Goal: Information Seeking & Learning: Find specific fact

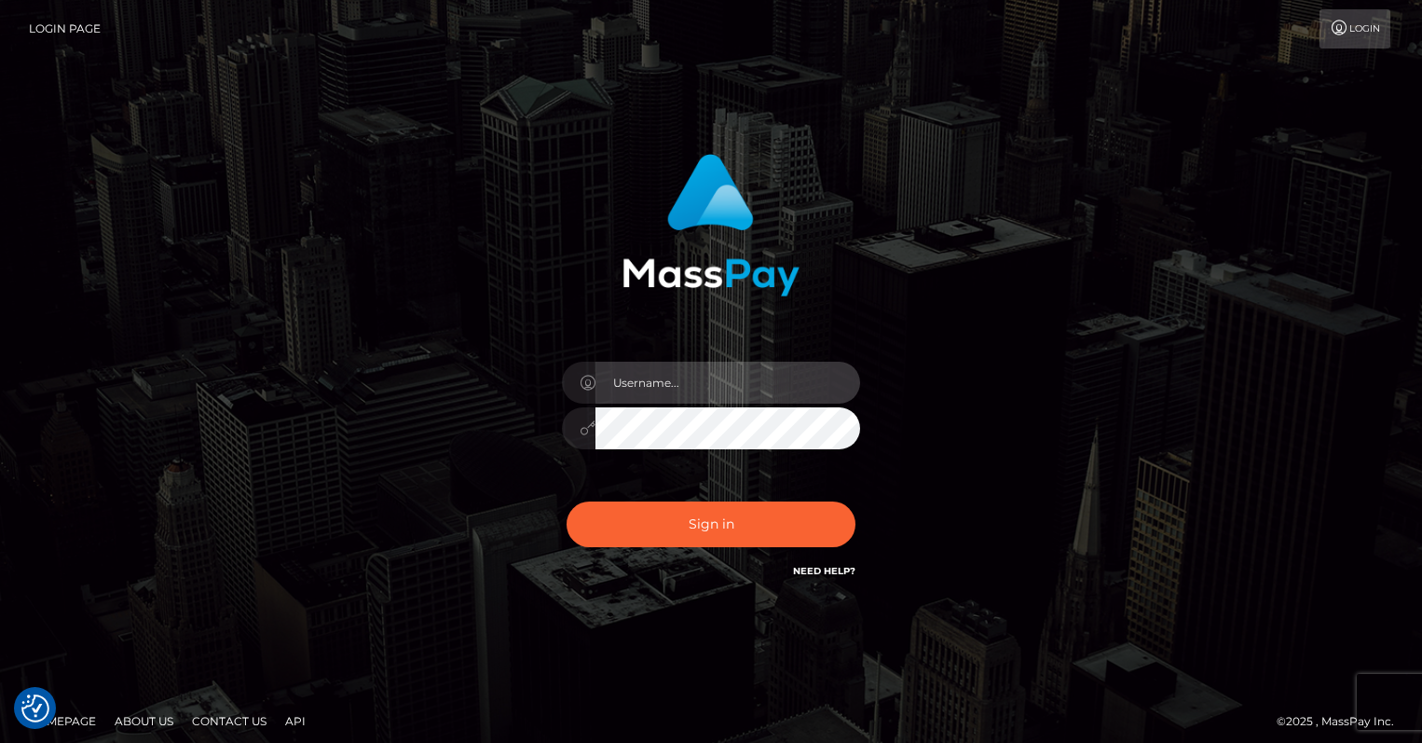
click at [722, 377] on input "text" at bounding box center [727, 383] width 265 height 42
type input "oli.fanvue"
click at [675, 373] on input "text" at bounding box center [727, 383] width 265 height 42
type input "oli.fanvue"
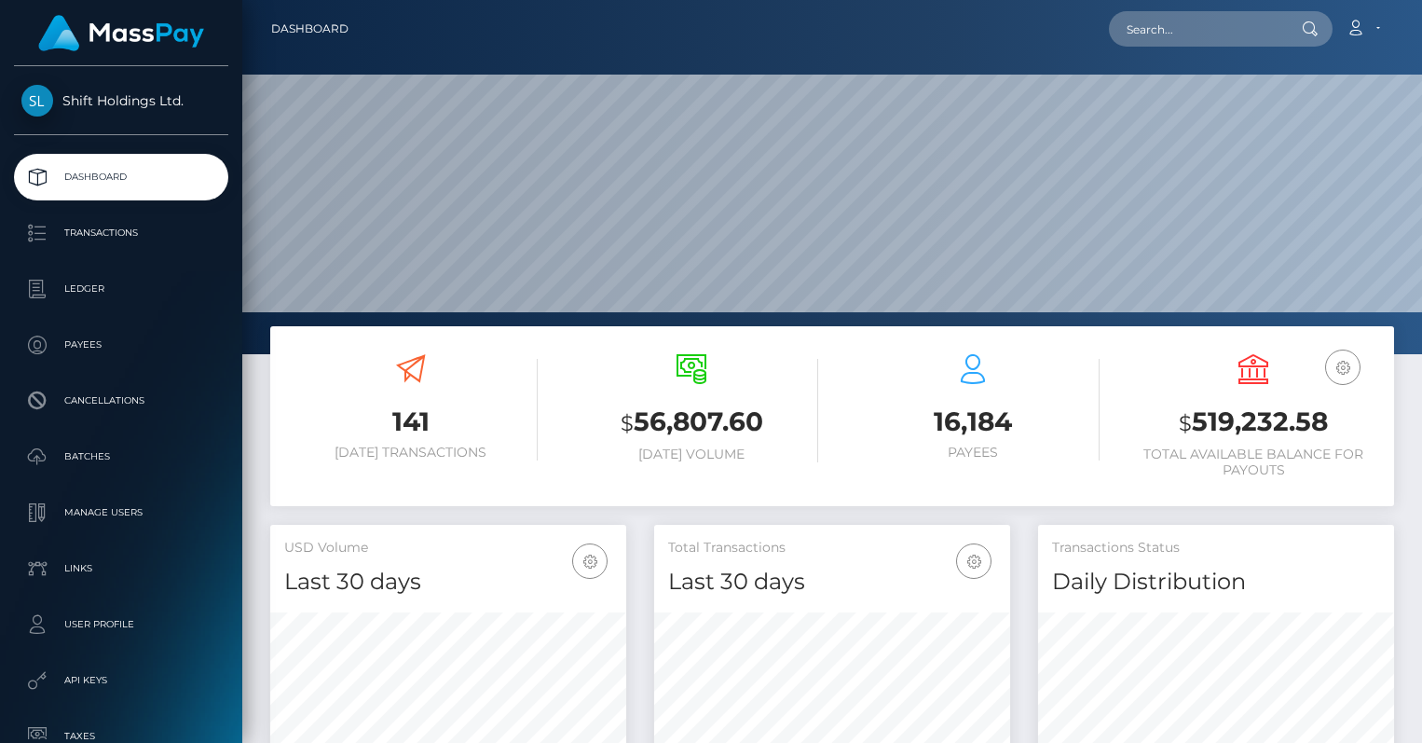
scroll to position [330, 356]
click at [1207, 36] on input "text" at bounding box center [1196, 28] width 175 height 35
paste input "[EMAIL_ADDRESS][DOMAIN_NAME]"
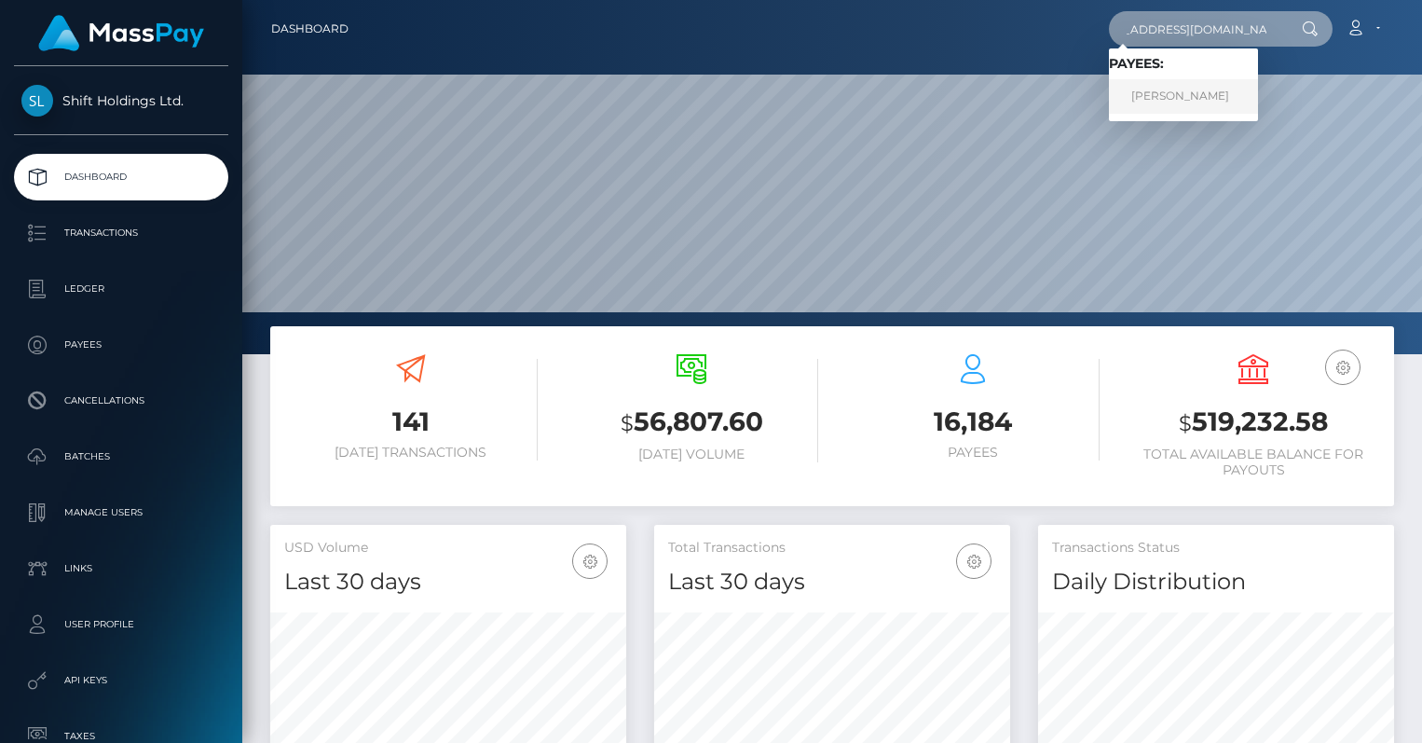
type input "[EMAIL_ADDRESS][DOMAIN_NAME]"
click at [1194, 106] on link "Andrii Zaremba" at bounding box center [1183, 96] width 149 height 34
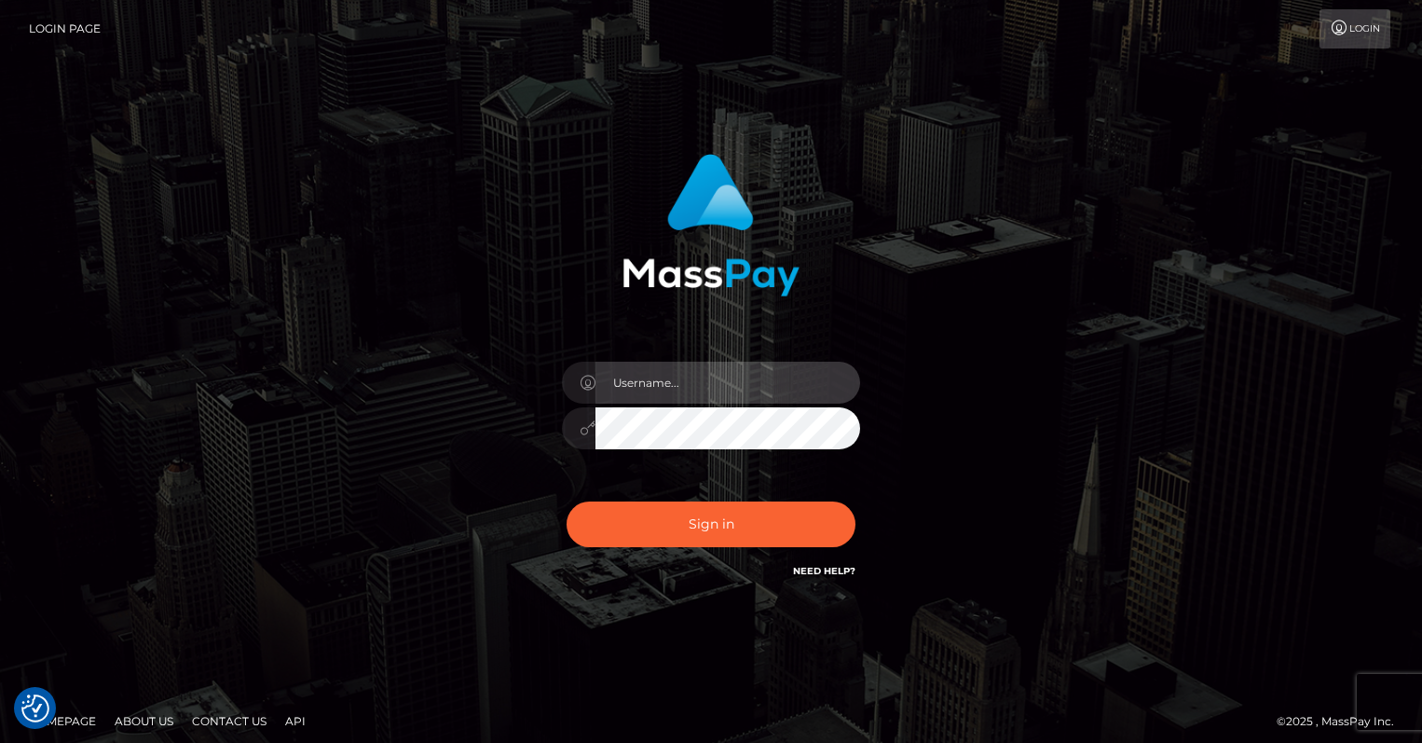
click at [698, 376] on input "text" at bounding box center [727, 383] width 265 height 42
type input "oli.fanvue"
click at [689, 389] on input "text" at bounding box center [727, 383] width 265 height 42
type input "oli.fanvue"
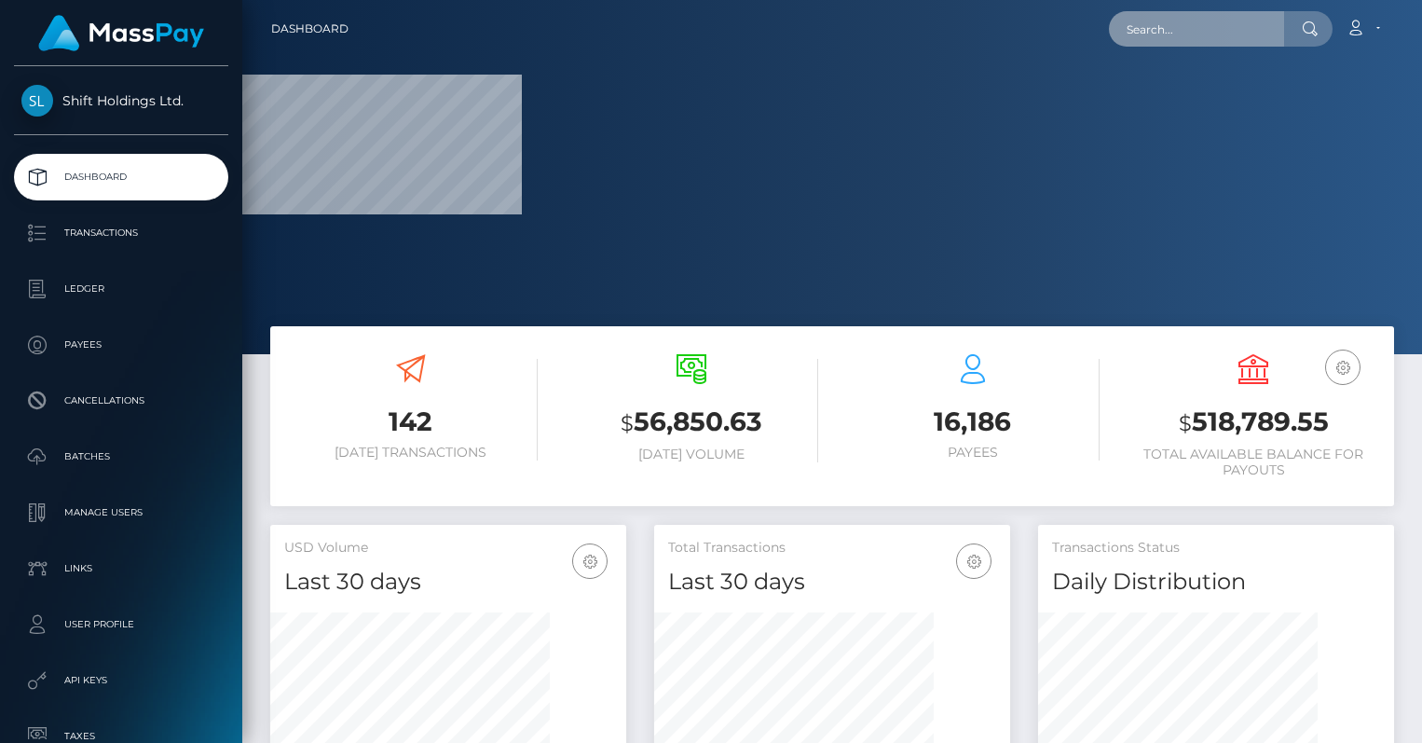
click at [1174, 34] on input "text" at bounding box center [1196, 28] width 175 height 35
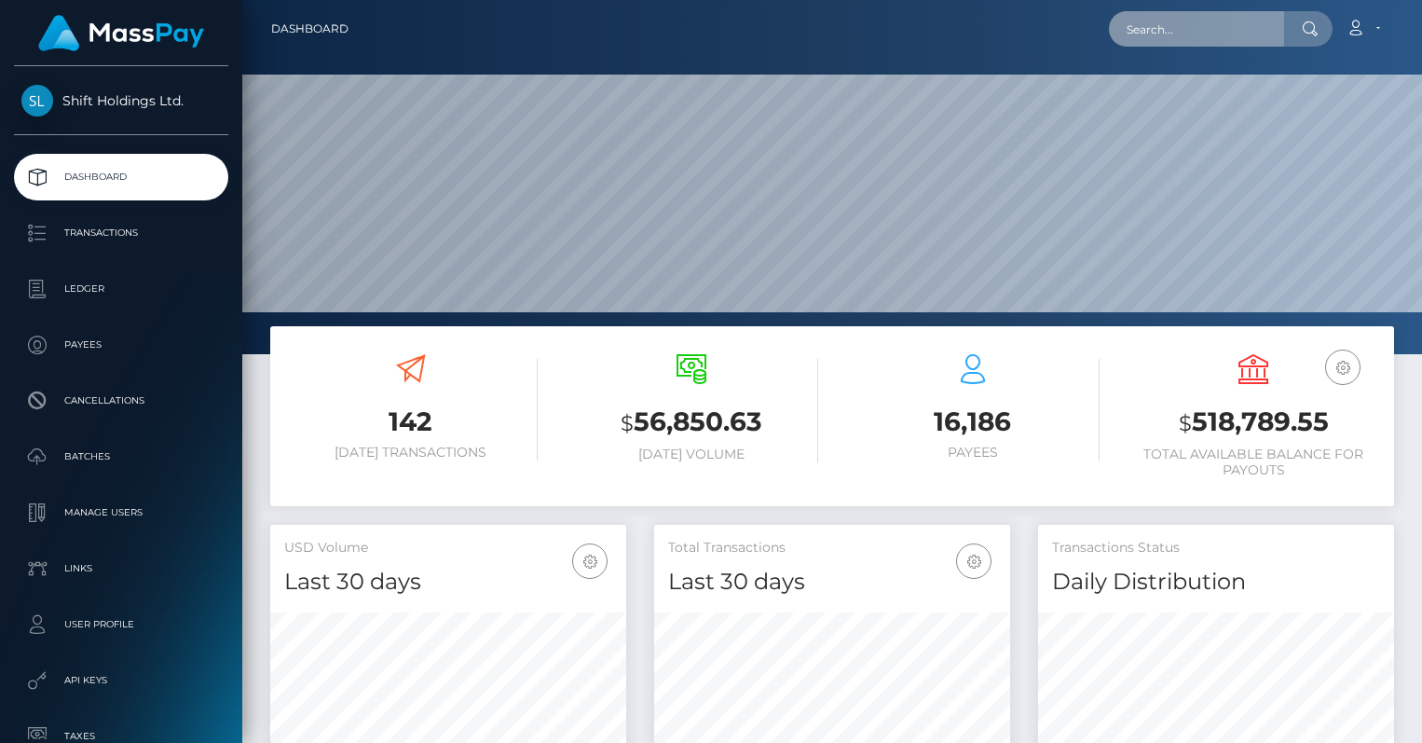
scroll to position [330, 356]
paste input "andrey.zaremba.95@gmail.com"
type input "andrey.zaremba.95@gmail.com"
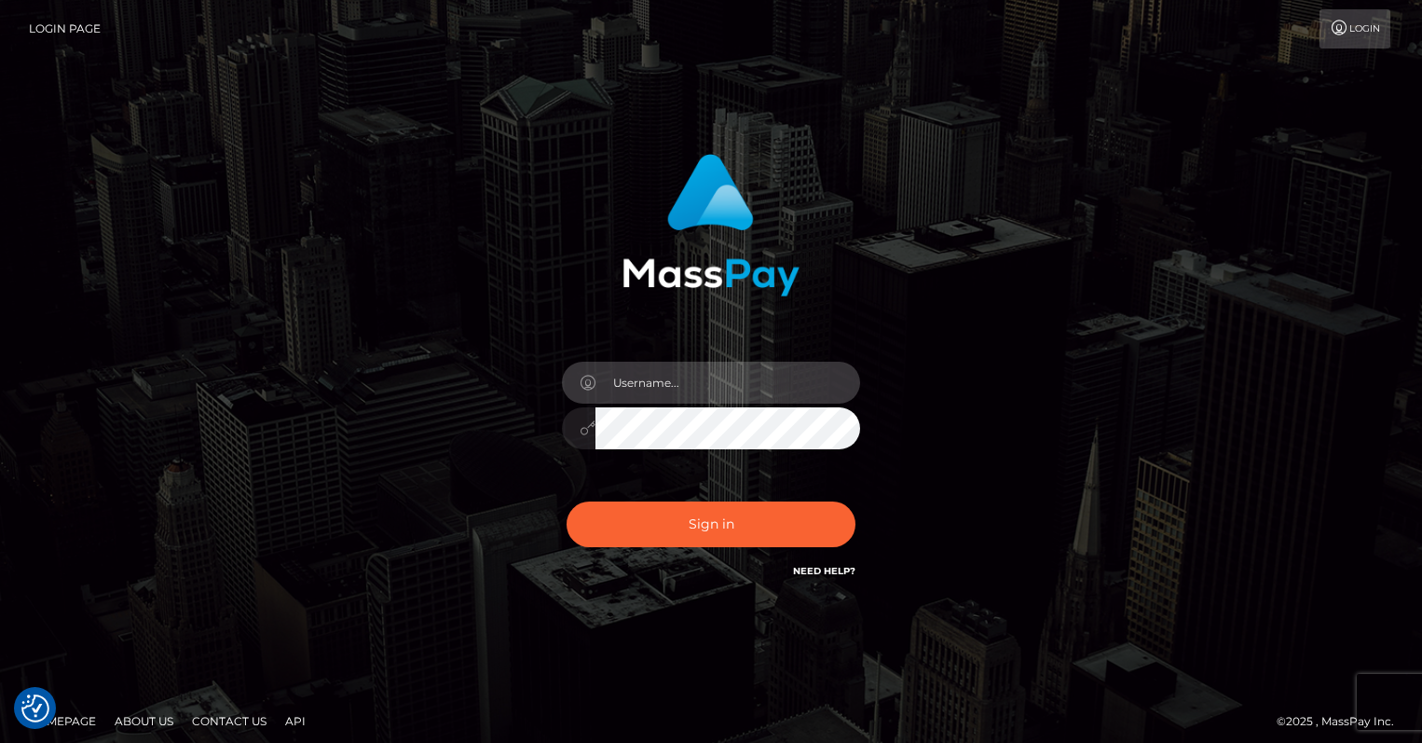
click at [726, 400] on input "text" at bounding box center [727, 383] width 265 height 42
type input "oli.fanvue"
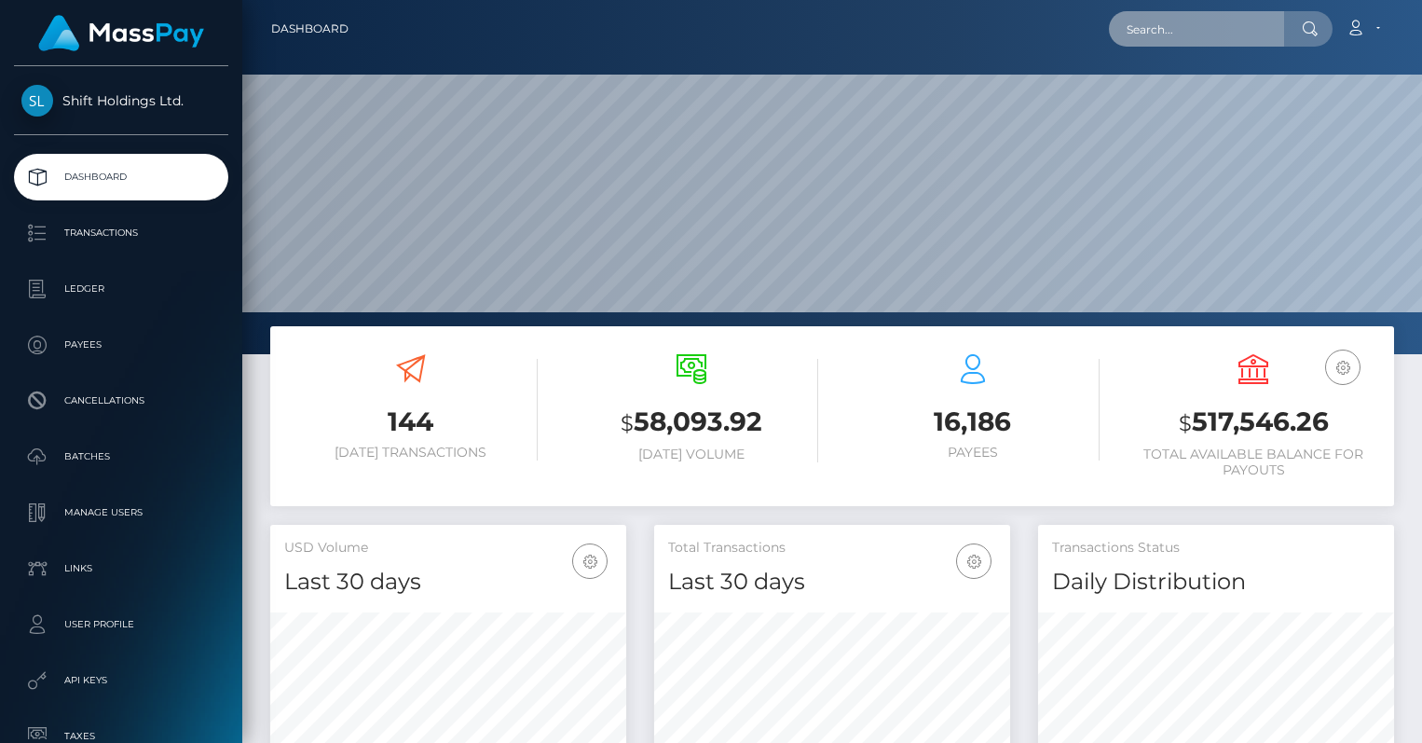
scroll to position [330, 356]
click at [1155, 40] on input "text" at bounding box center [1196, 28] width 175 height 35
paste input "FVW-20250827-349"
click at [1244, 27] on input "FVW-20250827-349" at bounding box center [1196, 28] width 175 height 35
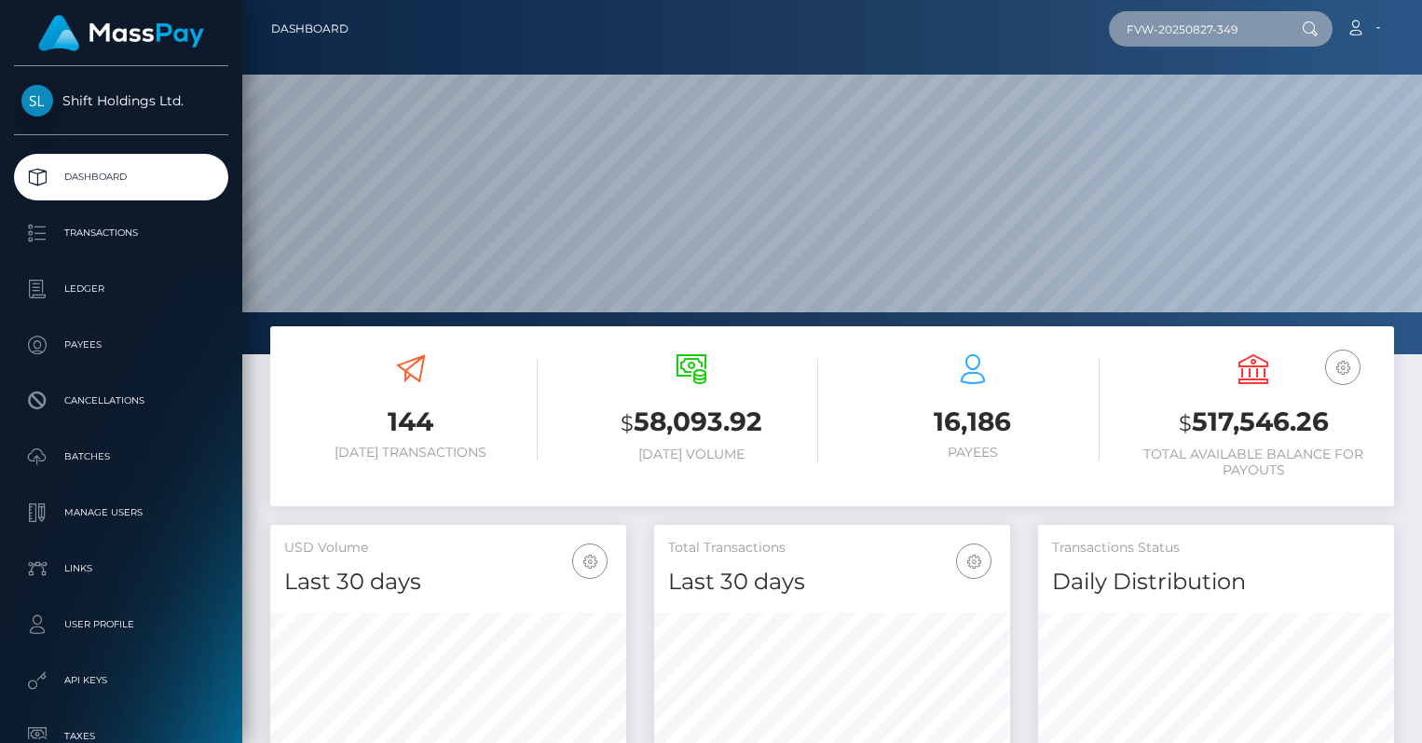
click at [1244, 27] on input "FVW-20250827-349" at bounding box center [1196, 28] width 175 height 35
paste input "andreyzaremba95@gmail.com"
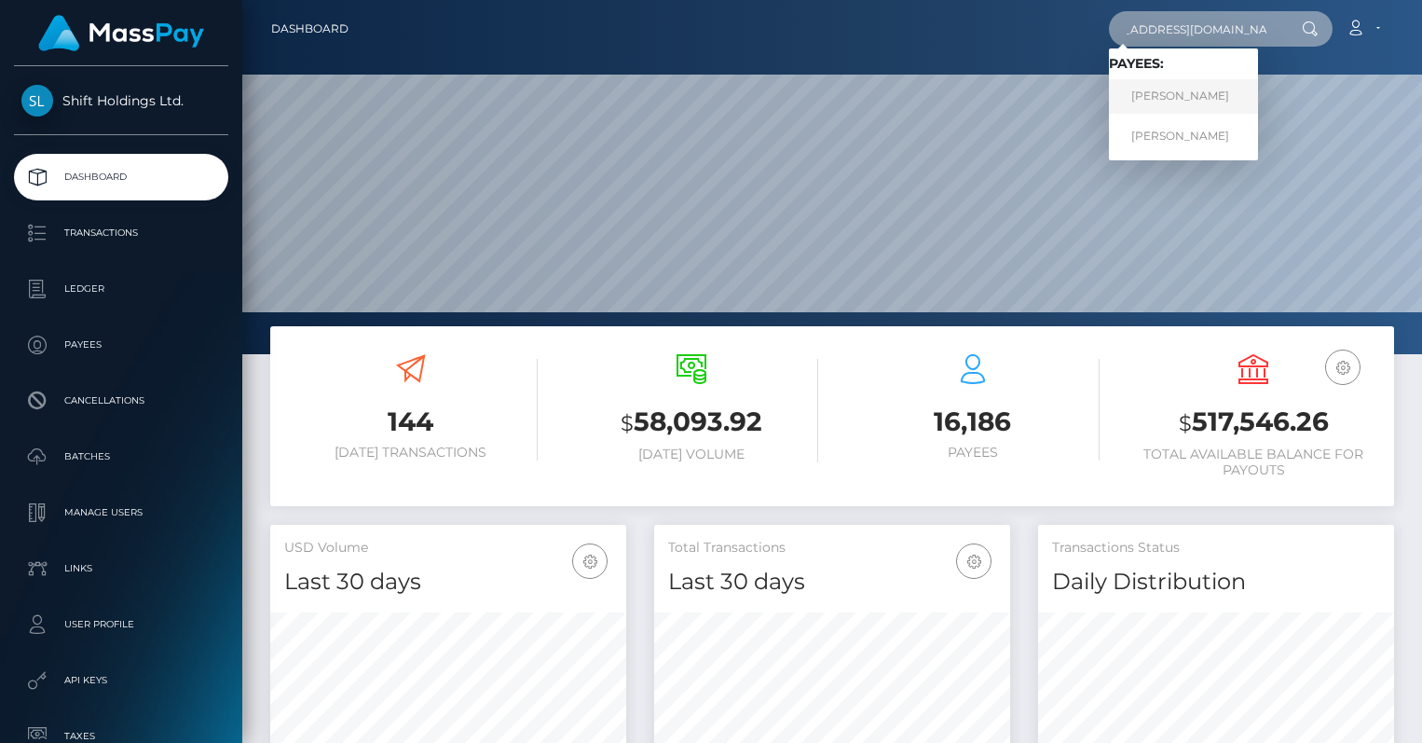
type input "andreyzaremba95@gmail.com"
click at [1211, 92] on link "Andrii Zaremba" at bounding box center [1183, 96] width 149 height 34
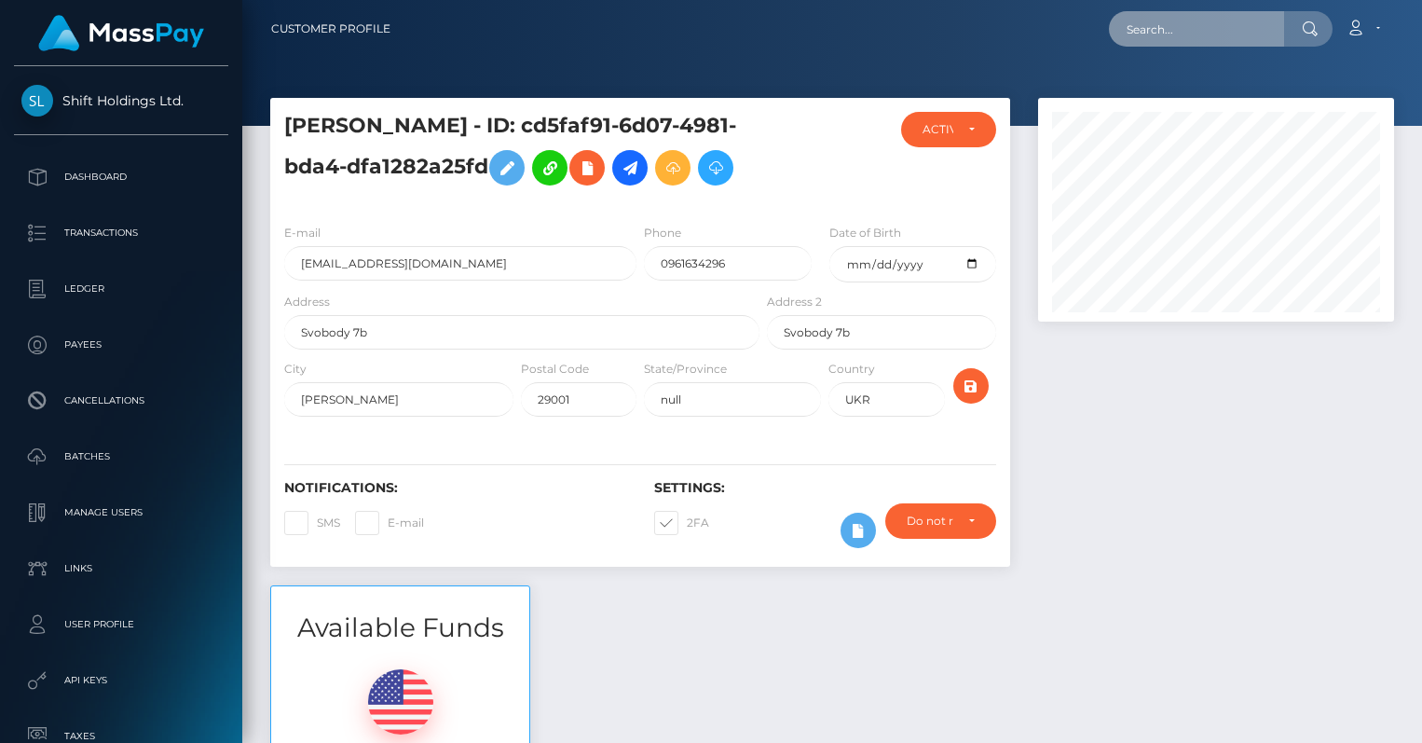
click at [1229, 24] on input "text" at bounding box center [1196, 28] width 175 height 35
click at [1203, 30] on input "text" at bounding box center [1196, 28] width 175 height 35
paste input "[EMAIL_ADDRESS][PERSON_NAME][DOMAIN_NAME]"
click at [1186, 30] on input "[EMAIL_ADDRESS][PERSON_NAME][DOMAIN_NAME]" at bounding box center [1196, 28] width 175 height 35
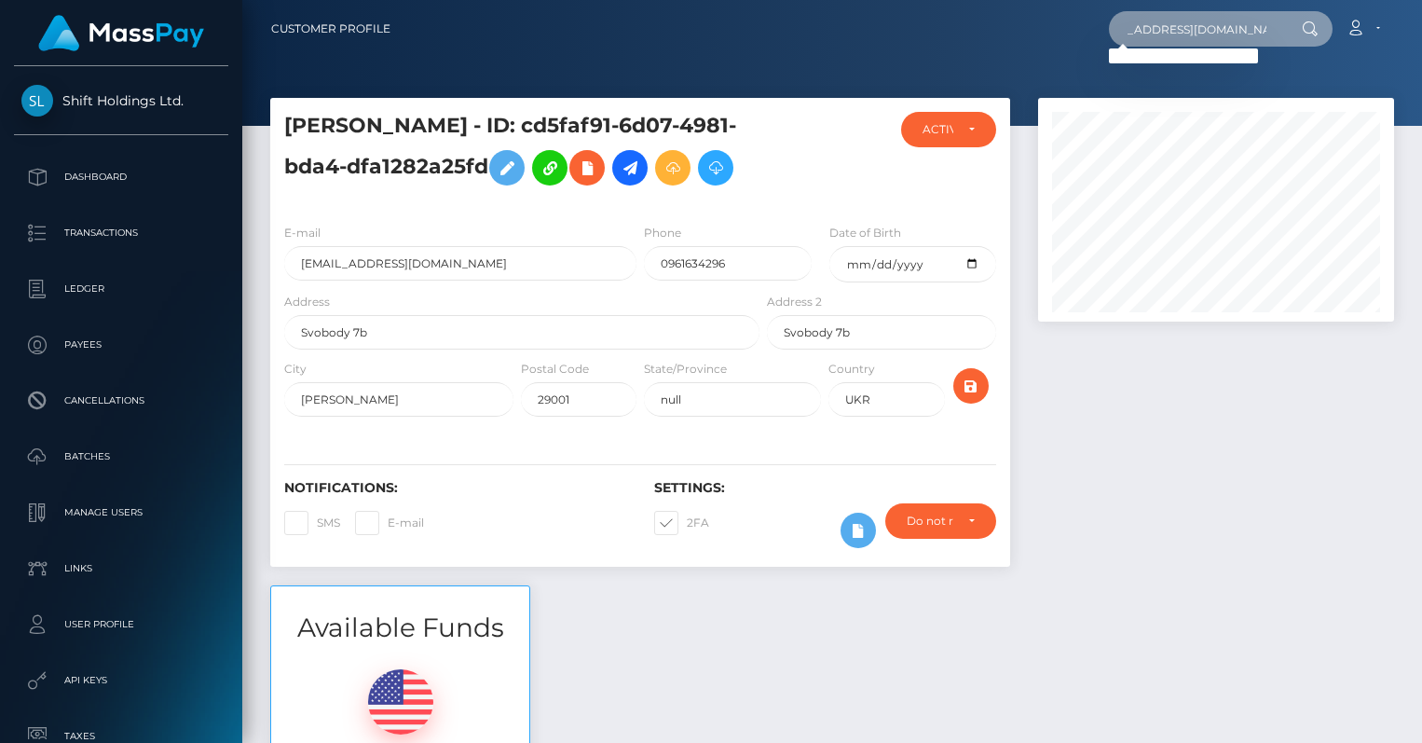
scroll to position [0, 0]
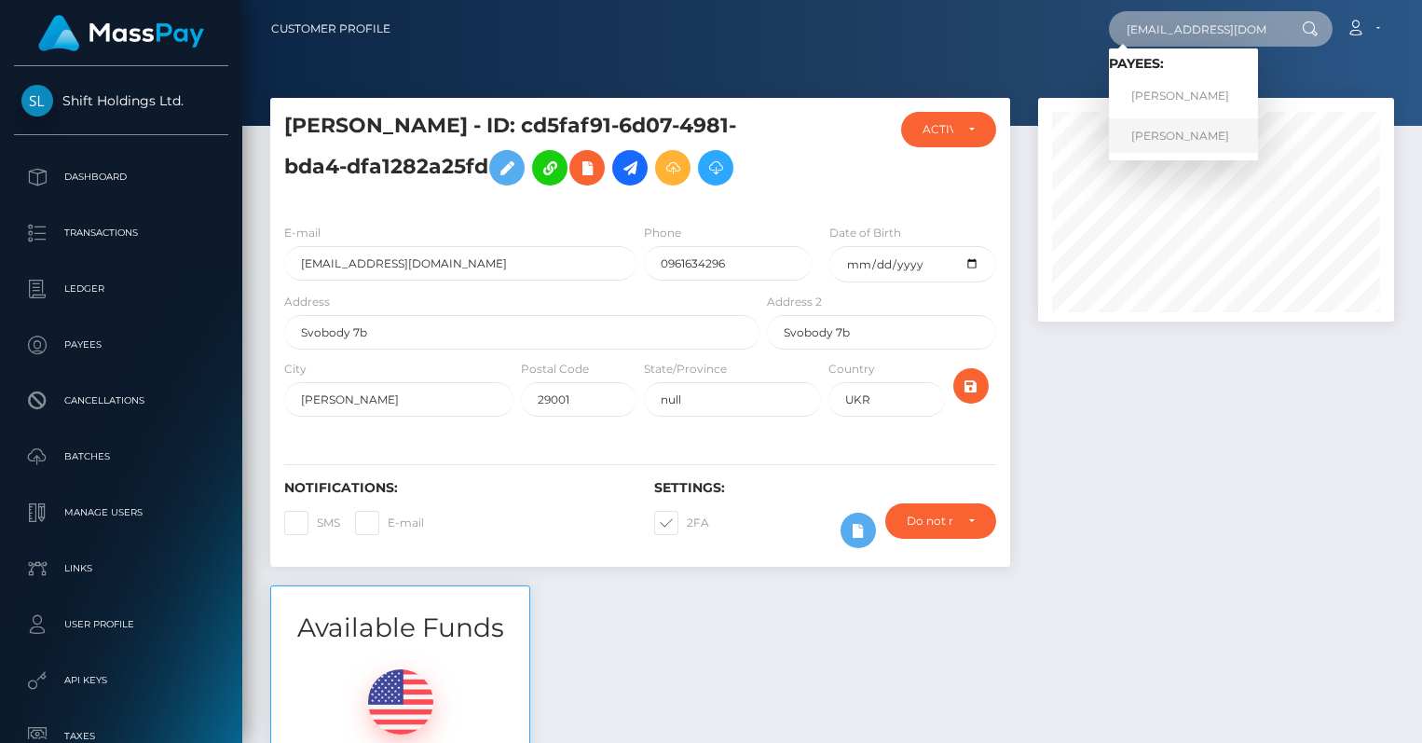
type input "andreyzaremba95@gmail.com"
click at [1206, 131] on link "Andrii Zaremba" at bounding box center [1183, 135] width 149 height 34
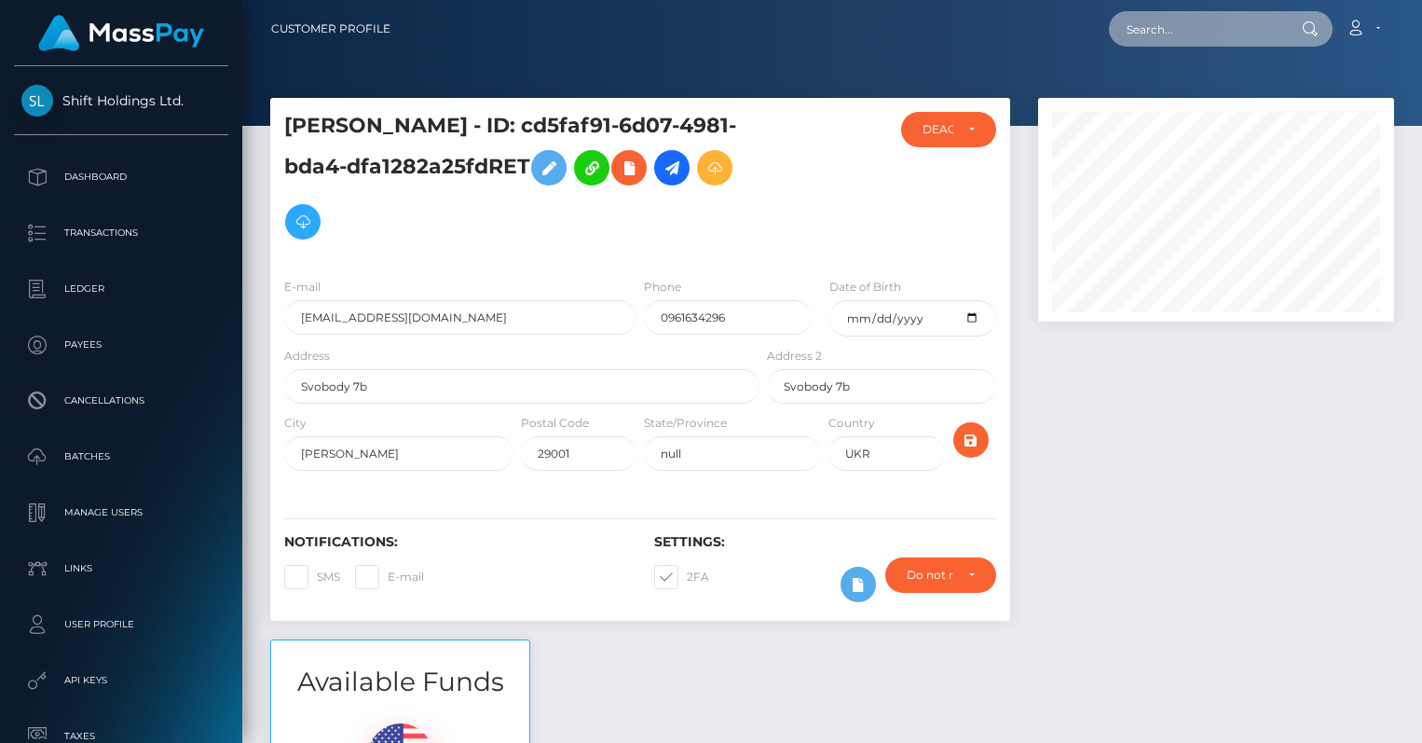
click at [1232, 32] on input "text" at bounding box center [1196, 28] width 175 height 35
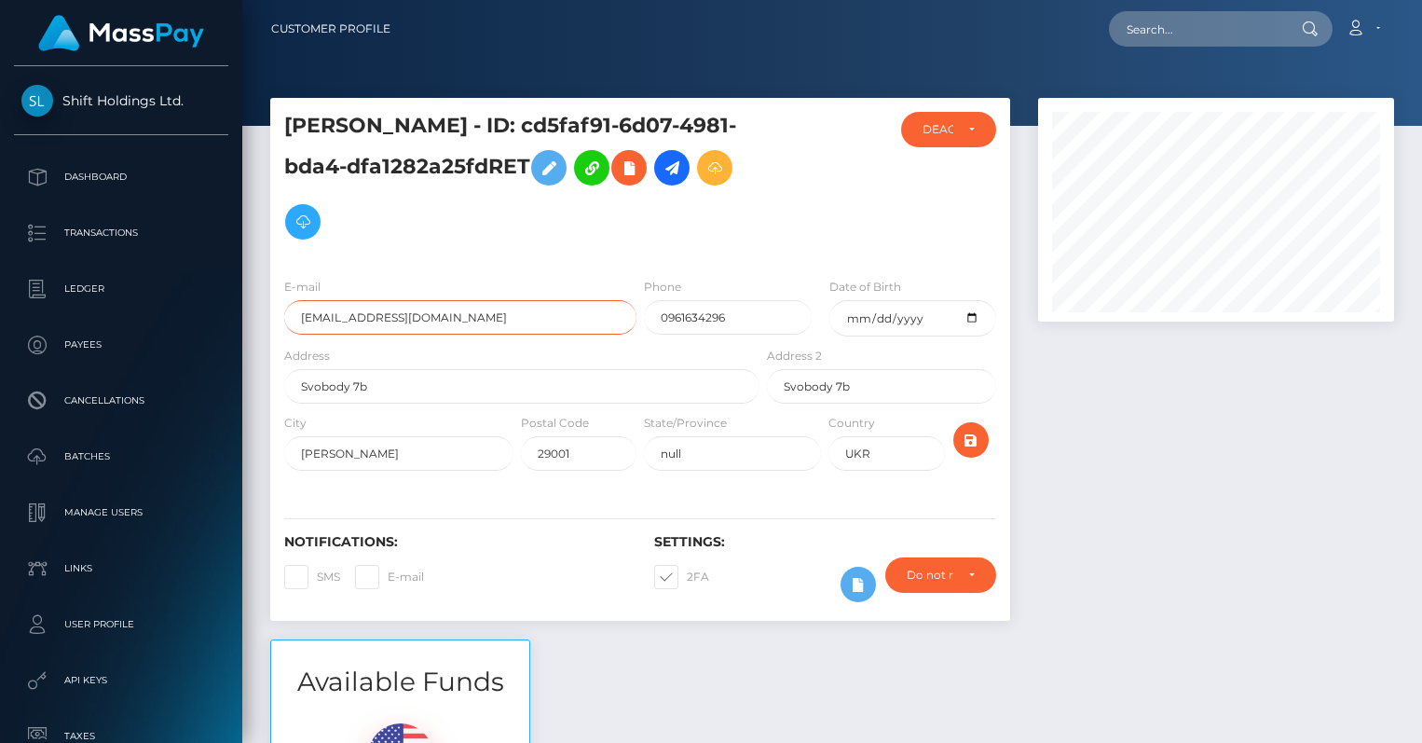
click at [469, 307] on input "[EMAIL_ADDRESS][DOMAIN_NAME]" at bounding box center [460, 317] width 352 height 34
click at [469, 307] on input "andreyzaremba95@gmail.com" at bounding box center [460, 317] width 352 height 34
click at [1150, 50] on nav "Customer Profile Loading... Loading... Account" at bounding box center [832, 29] width 1180 height 58
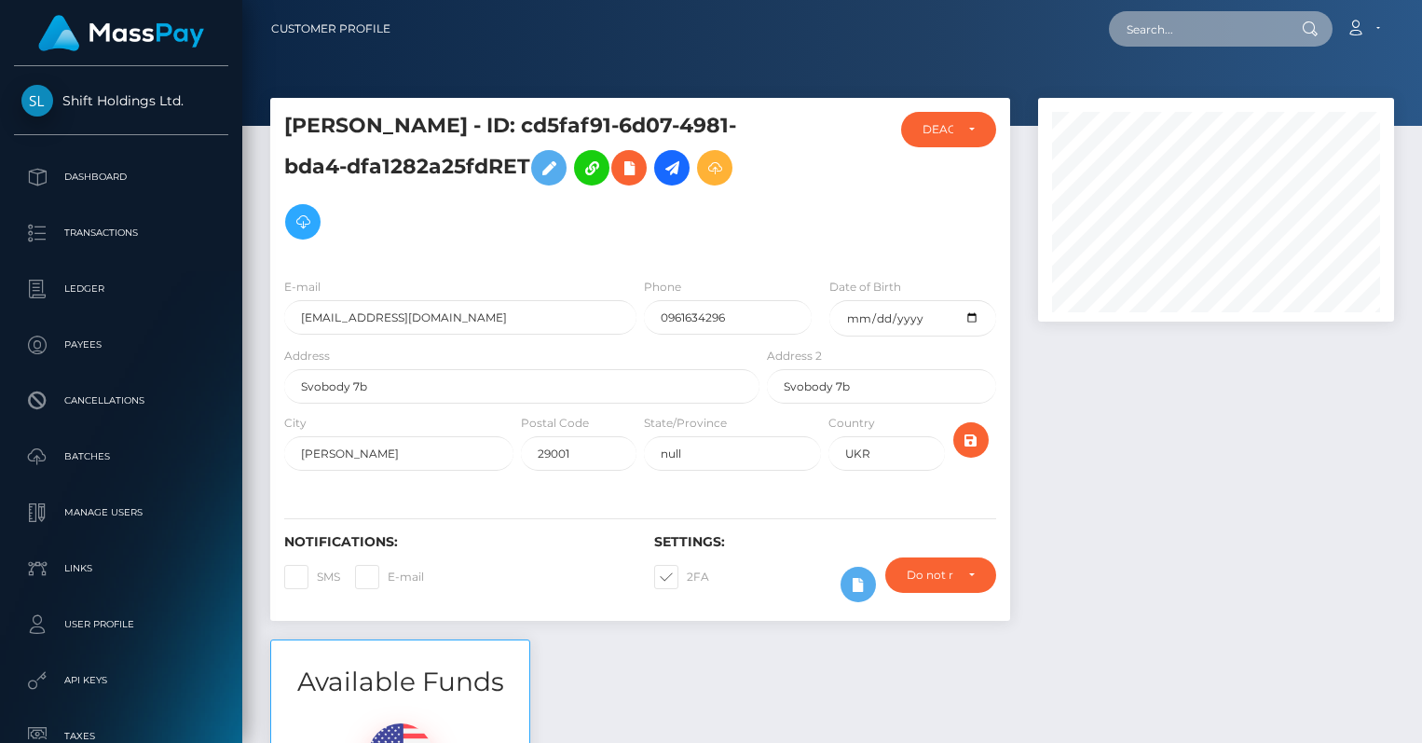
click at [1163, 37] on input "text" at bounding box center [1196, 28] width 175 height 35
paste input "andreyzaremba95@gmail.com"
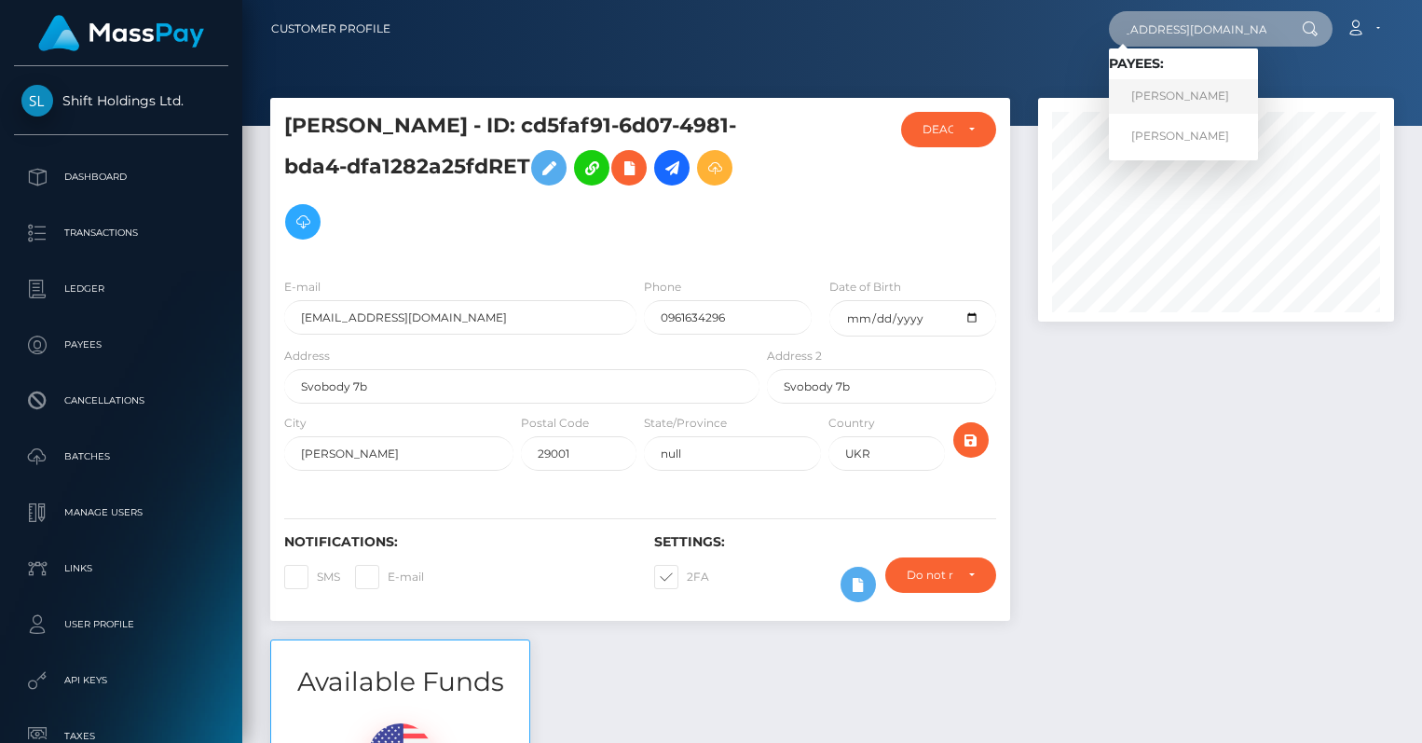
type input "andreyzaremba95@gmail.com"
click at [1171, 87] on link "Andrii Zaremba" at bounding box center [1183, 96] width 149 height 34
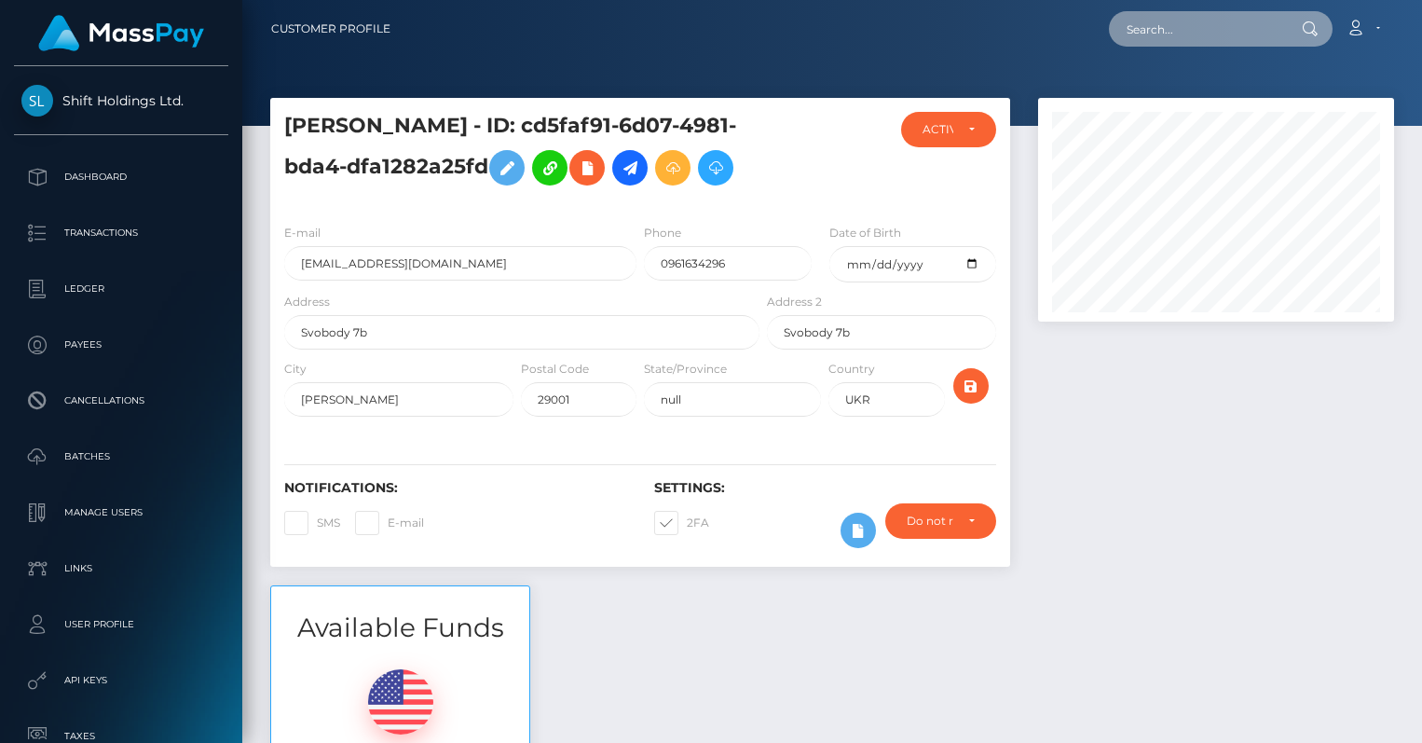
click at [1206, 29] on input "text" at bounding box center [1196, 28] width 175 height 35
paste input "[EMAIL_ADDRESS][DOMAIN_NAME]"
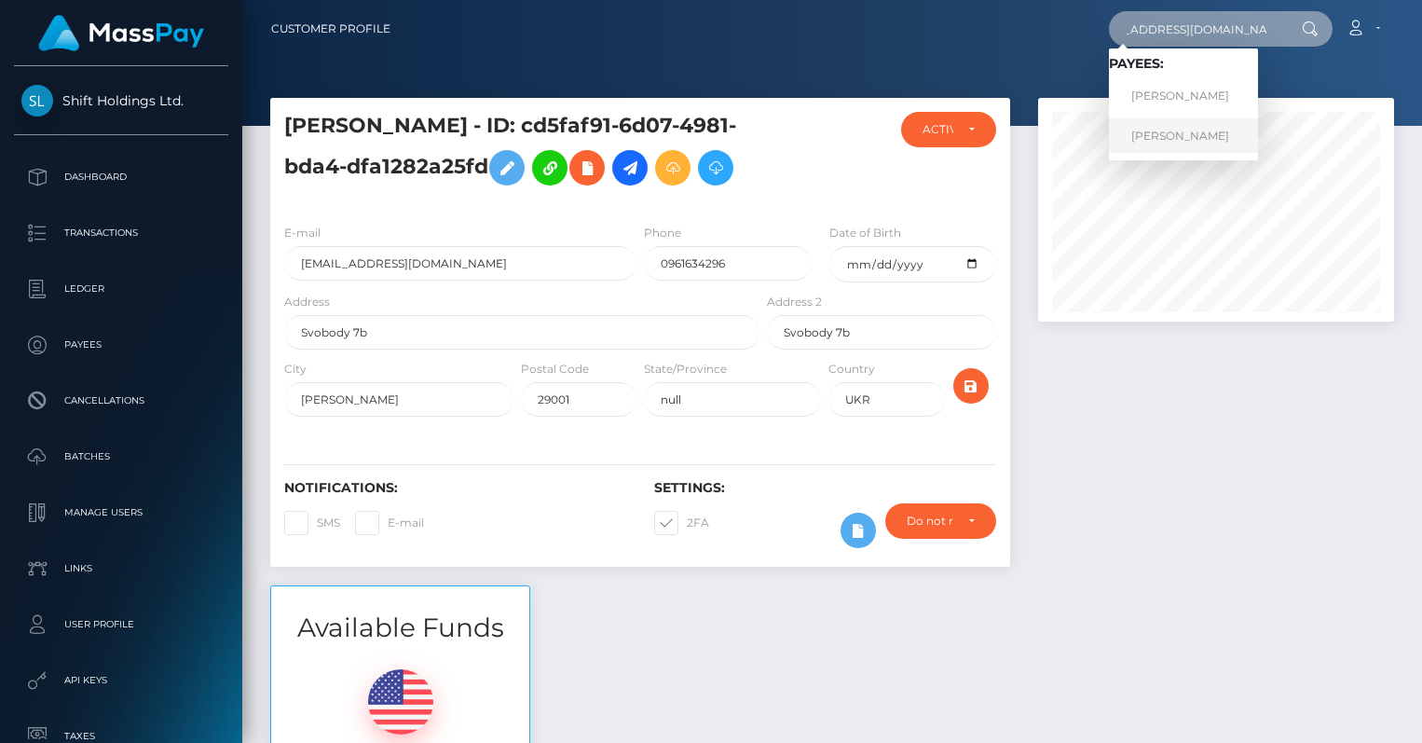
type input "[EMAIL_ADDRESS][DOMAIN_NAME]"
click at [1190, 134] on link "[PERSON_NAME]" at bounding box center [1183, 135] width 149 height 34
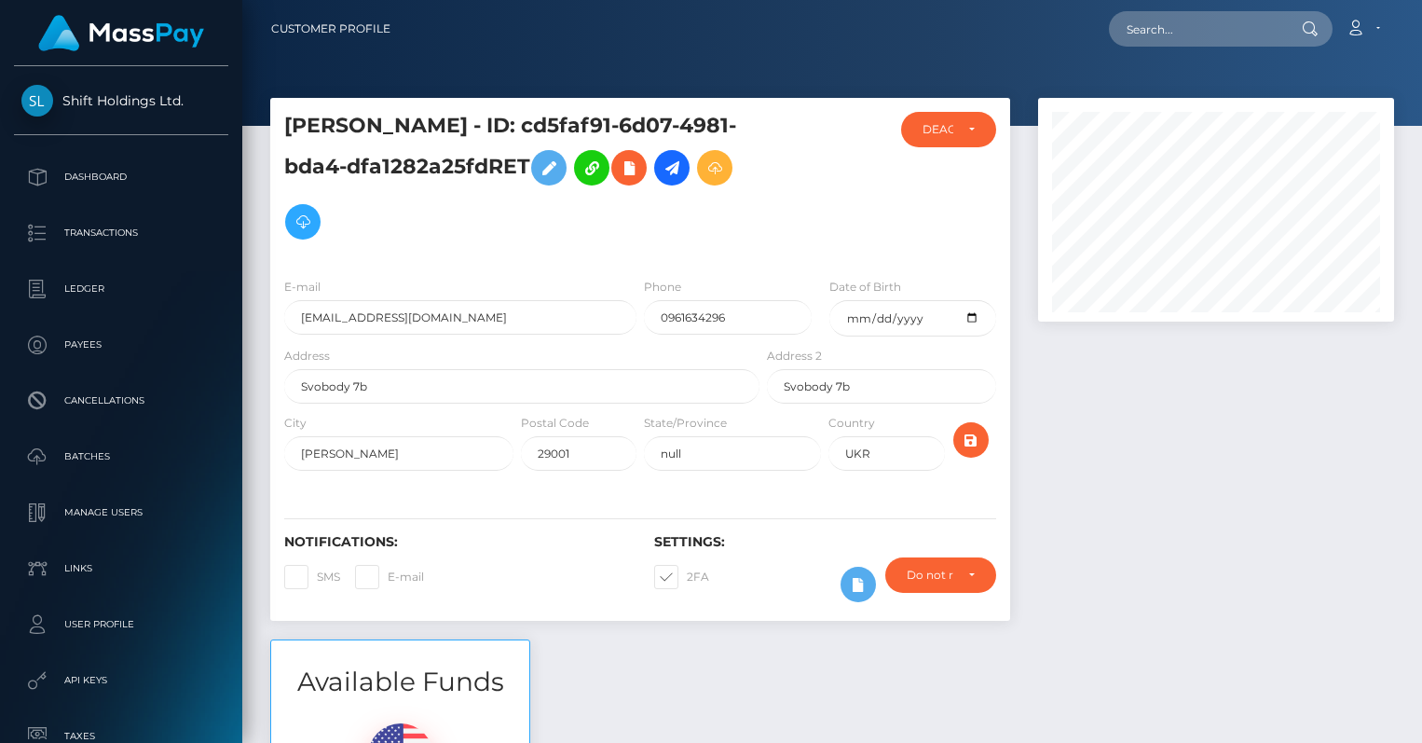
scroll to position [224, 356]
click at [1199, 35] on input "text" at bounding box center [1196, 28] width 175 height 35
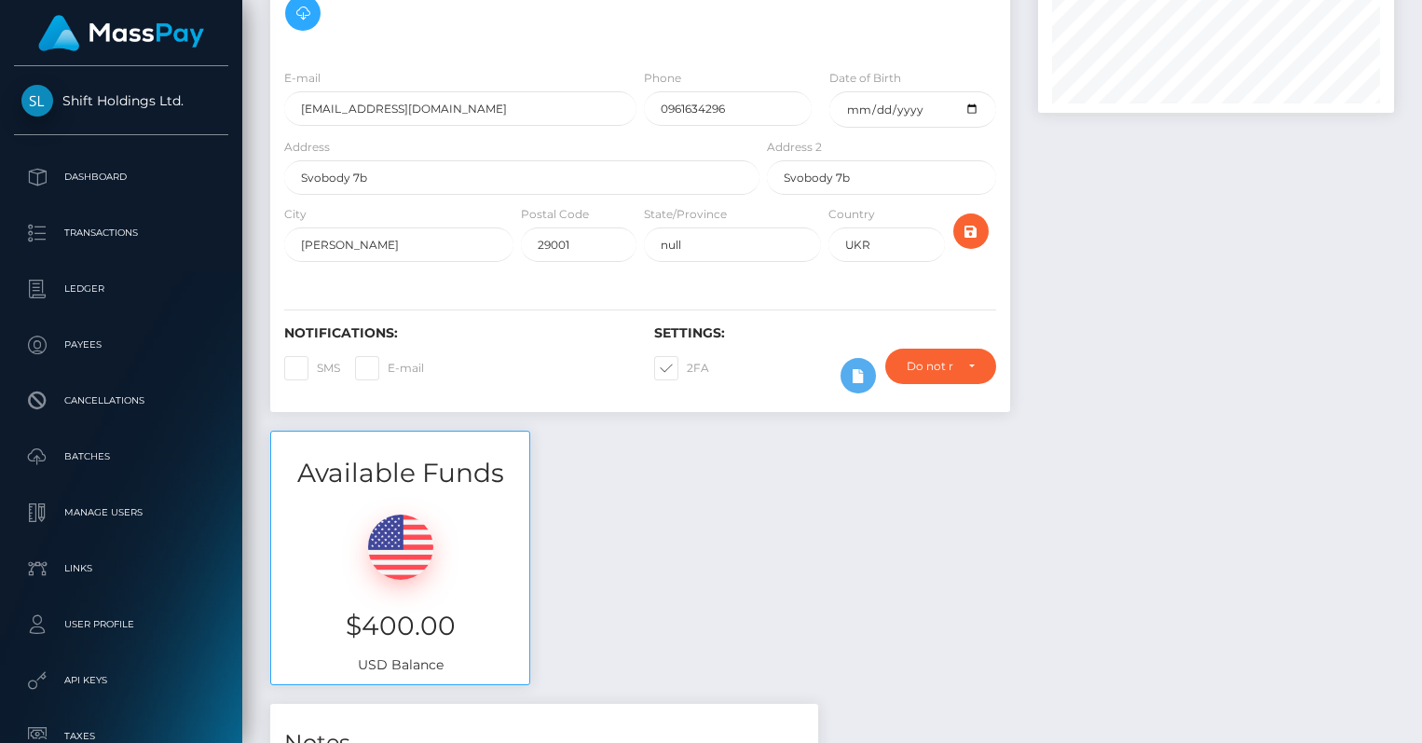
scroll to position [0, 0]
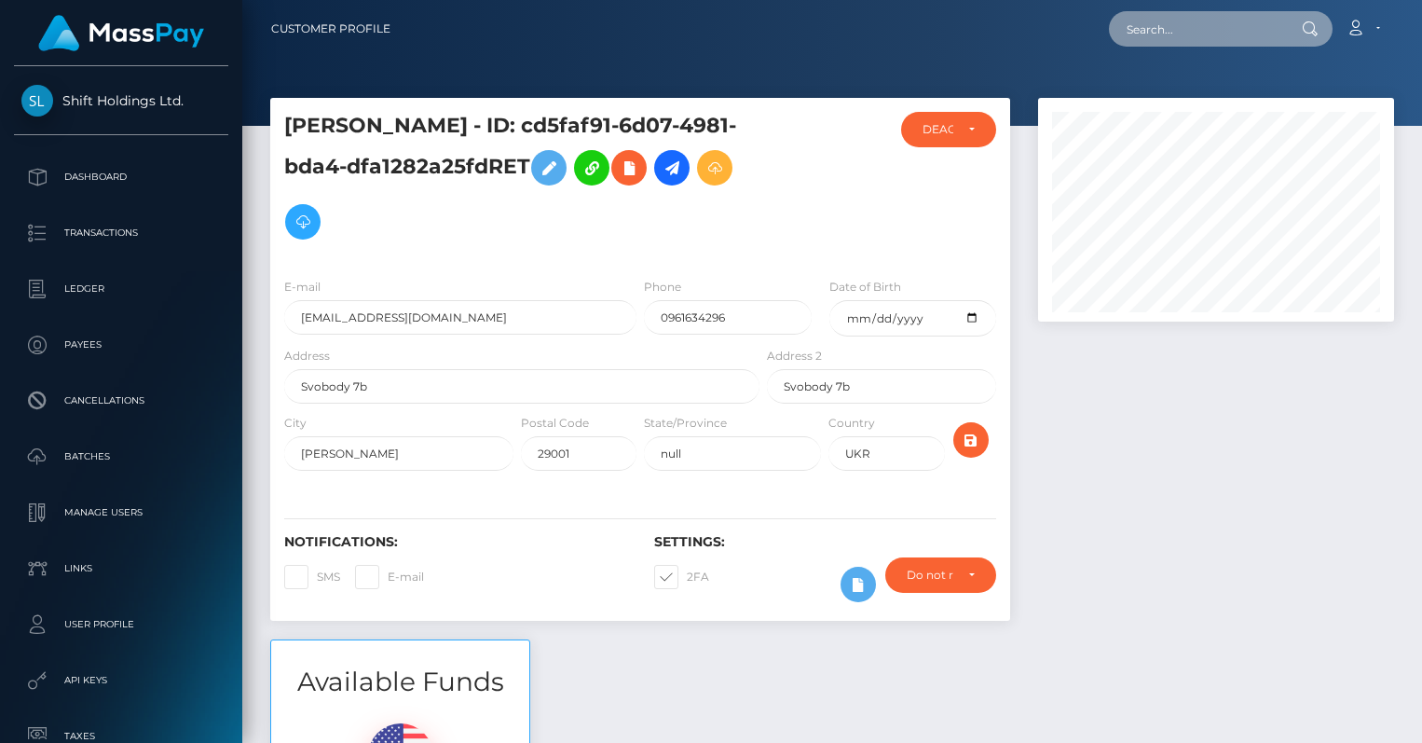
click at [1188, 22] on input "text" at bounding box center [1196, 28] width 175 height 35
paste input "[EMAIL_ADDRESS][DOMAIN_NAME]"
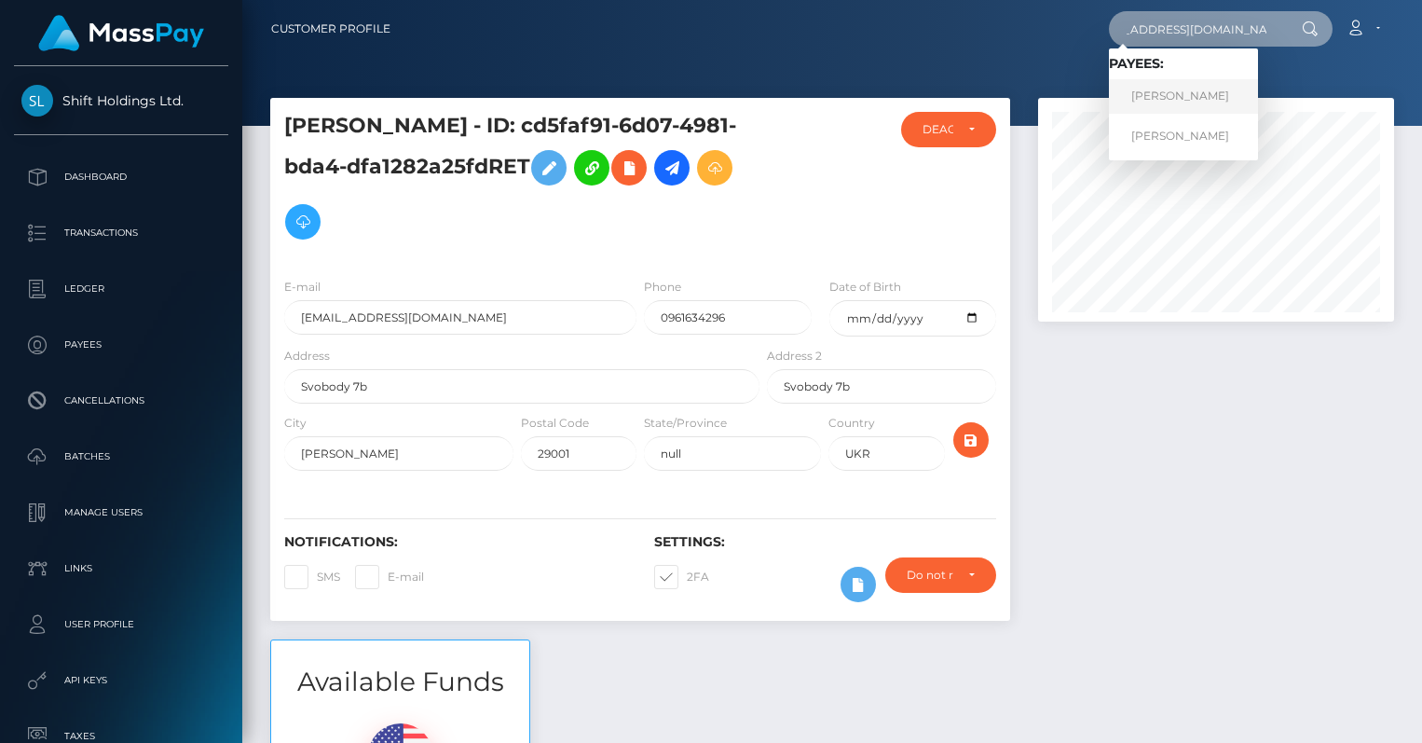
type input "[EMAIL_ADDRESS][DOMAIN_NAME]"
click at [1188, 94] on link "[PERSON_NAME]" at bounding box center [1183, 96] width 149 height 34
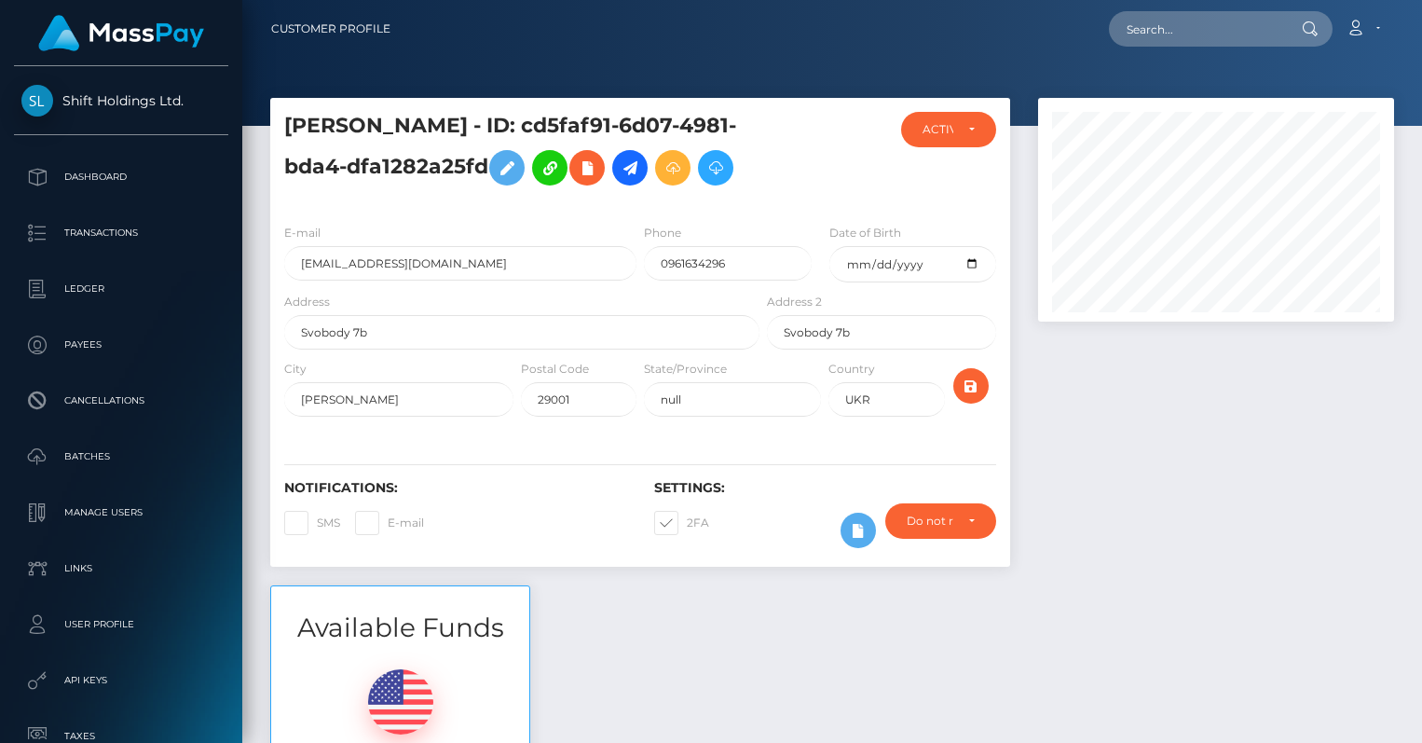
scroll to position [224, 356]
drag, startPoint x: 487, startPoint y: 169, endPoint x: 302, endPoint y: 110, distance: 194.5
click at [302, 110] on div "[PERSON_NAME] - ID: cd5faf91-6d07-4981-bda4-dfa1282a25fd DEACTIVE CLOSED" at bounding box center [640, 153] width 740 height 111
copy h5 "[PERSON_NAME] - ID: cd5faf91-6d07-4981-bda4-dfa1282a25fd"
drag, startPoint x: 302, startPoint y: 110, endPoint x: 249, endPoint y: 3, distance: 119.6
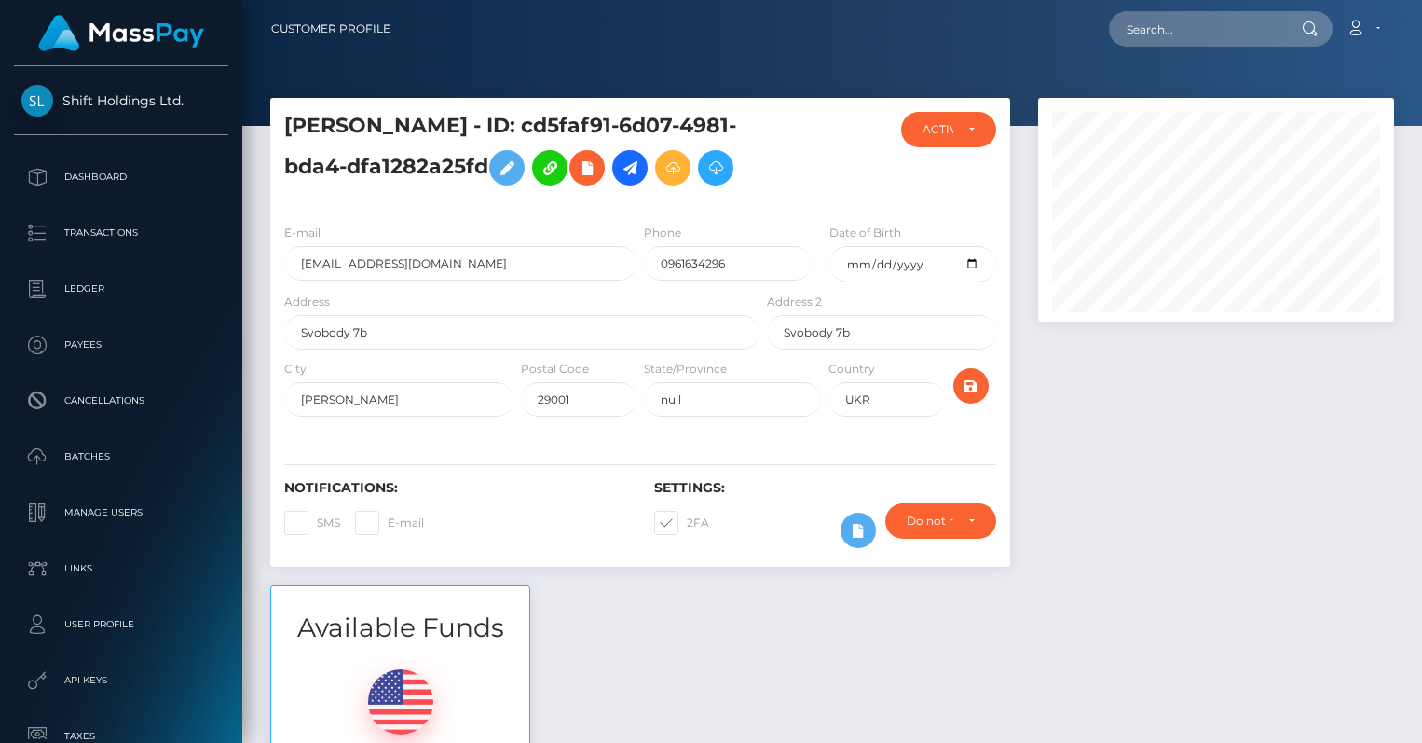
click at [1207, 31] on input "text" at bounding box center [1196, 28] width 175 height 35
drag, startPoint x: 521, startPoint y: 257, endPoint x: 176, endPoint y: 258, distance: 344.7
click at [176, 257] on div "Shift Holdings Ltd. Dashboard Transactions Ledger Payees Cancellations" at bounding box center [711, 371] width 1422 height 743
click at [1181, 35] on input "text" at bounding box center [1196, 28] width 175 height 35
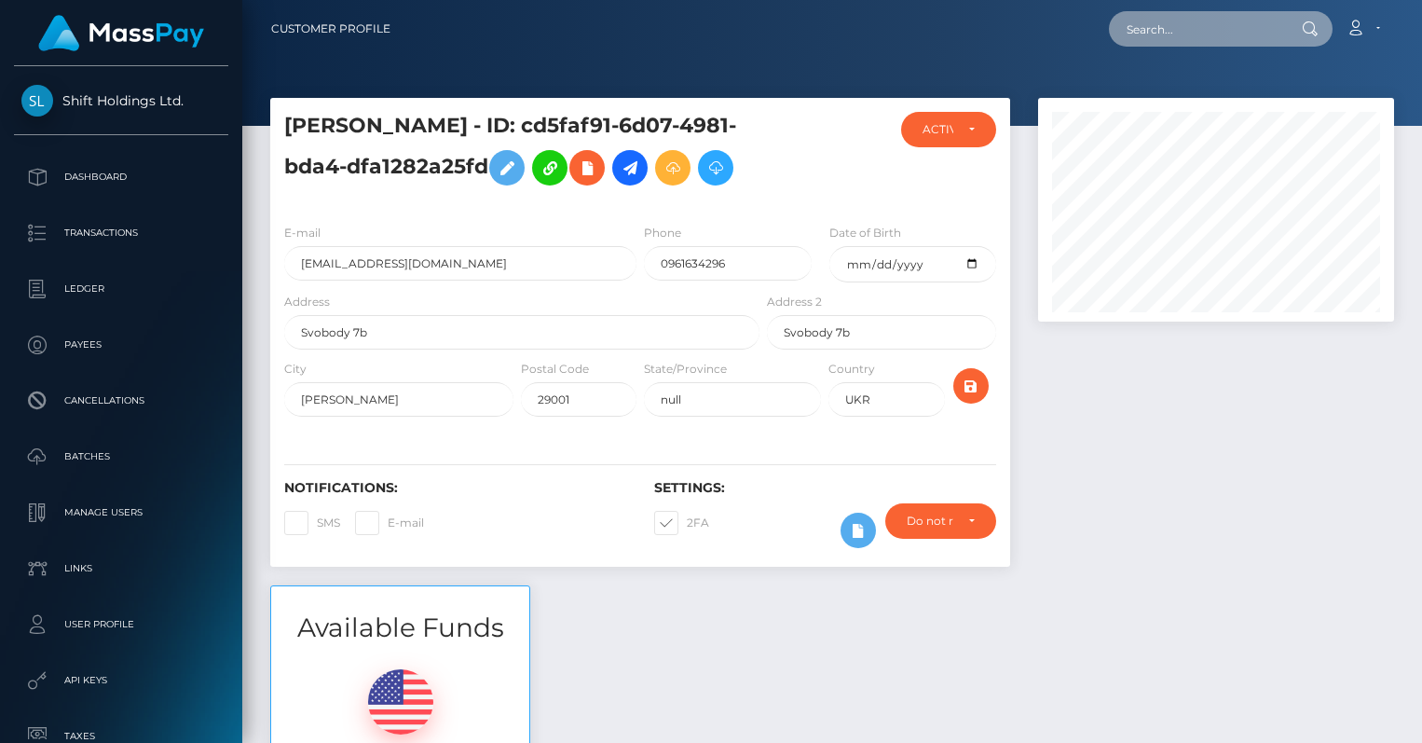
paste input "[EMAIL_ADDRESS][DOMAIN_NAME]"
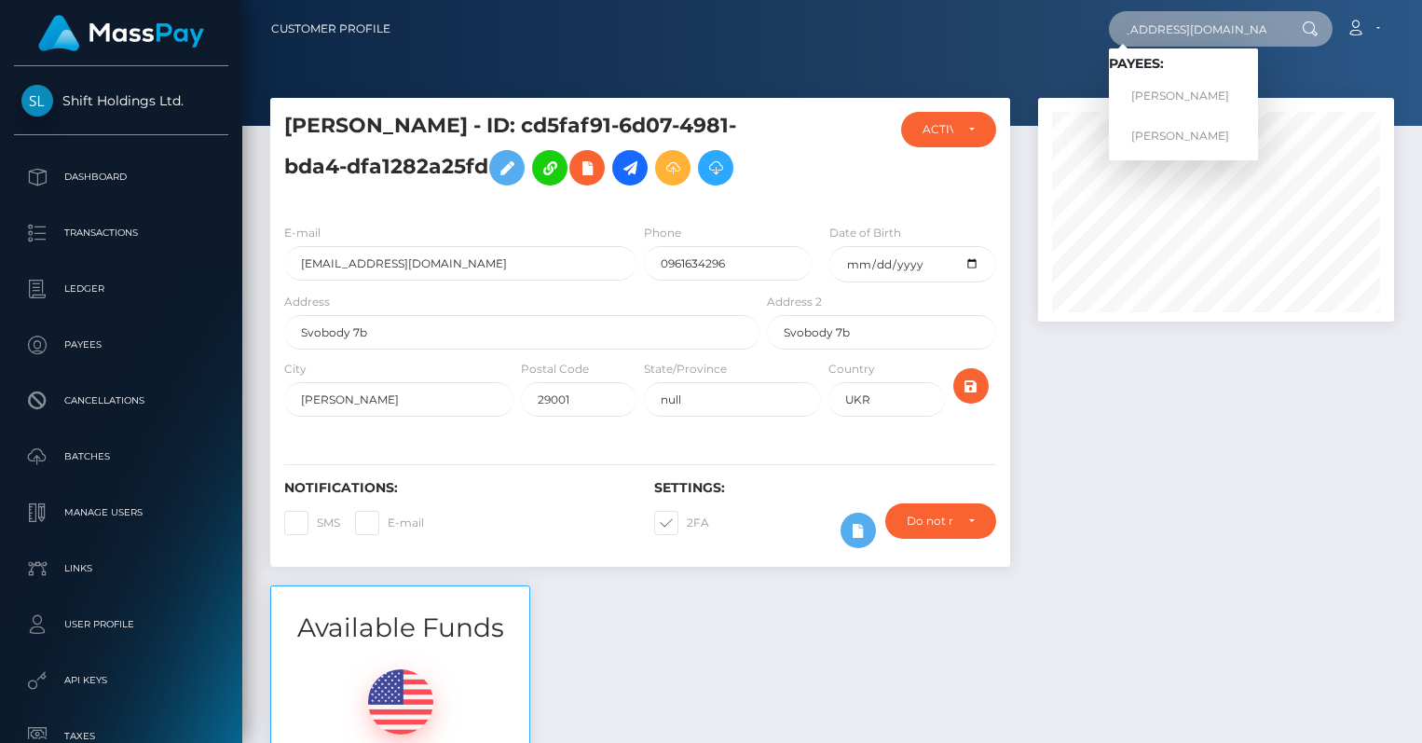
type input "[EMAIL_ADDRESS][DOMAIN_NAME]"
click at [1211, 93] on link "[PERSON_NAME]" at bounding box center [1183, 96] width 149 height 34
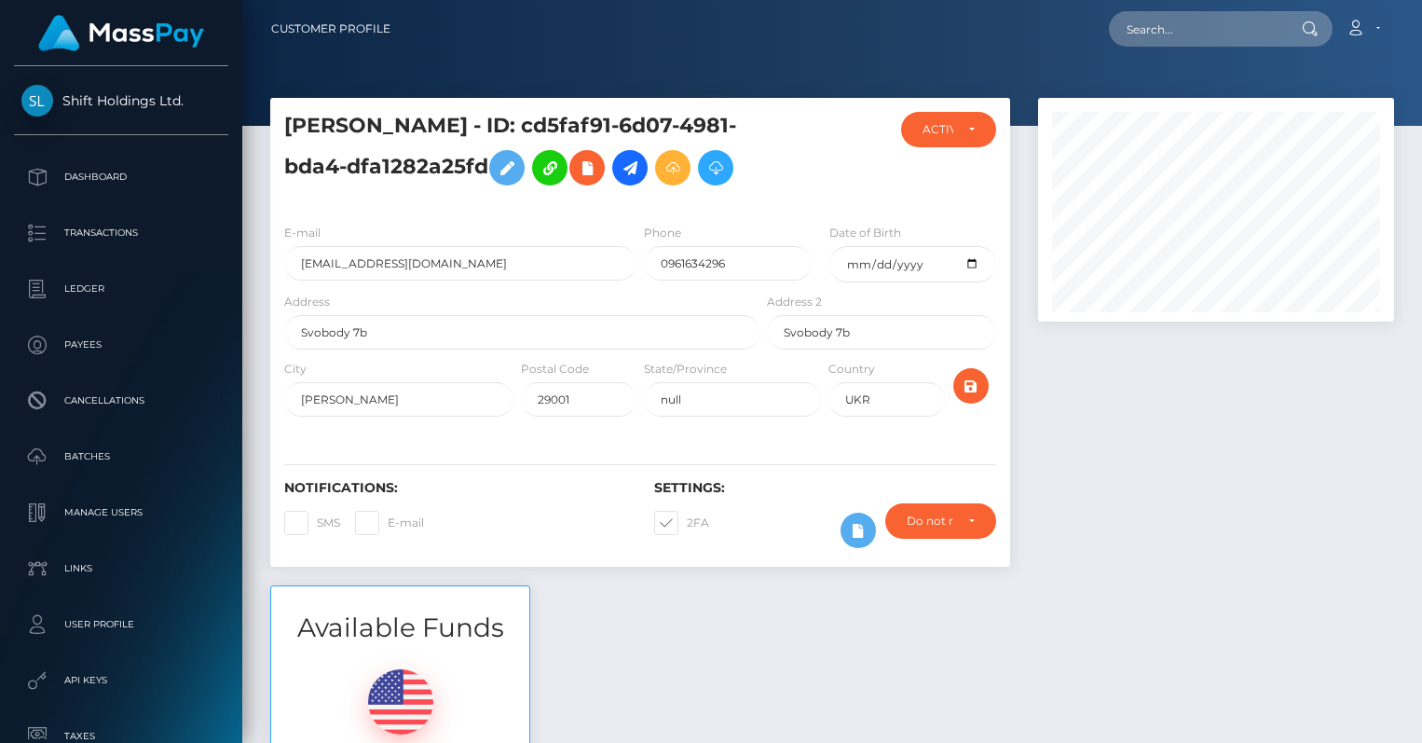
scroll to position [224, 356]
click at [1166, 42] on input "text" at bounding box center [1196, 28] width 175 height 35
paste input "[EMAIL_ADDRESS][DOMAIN_NAME]"
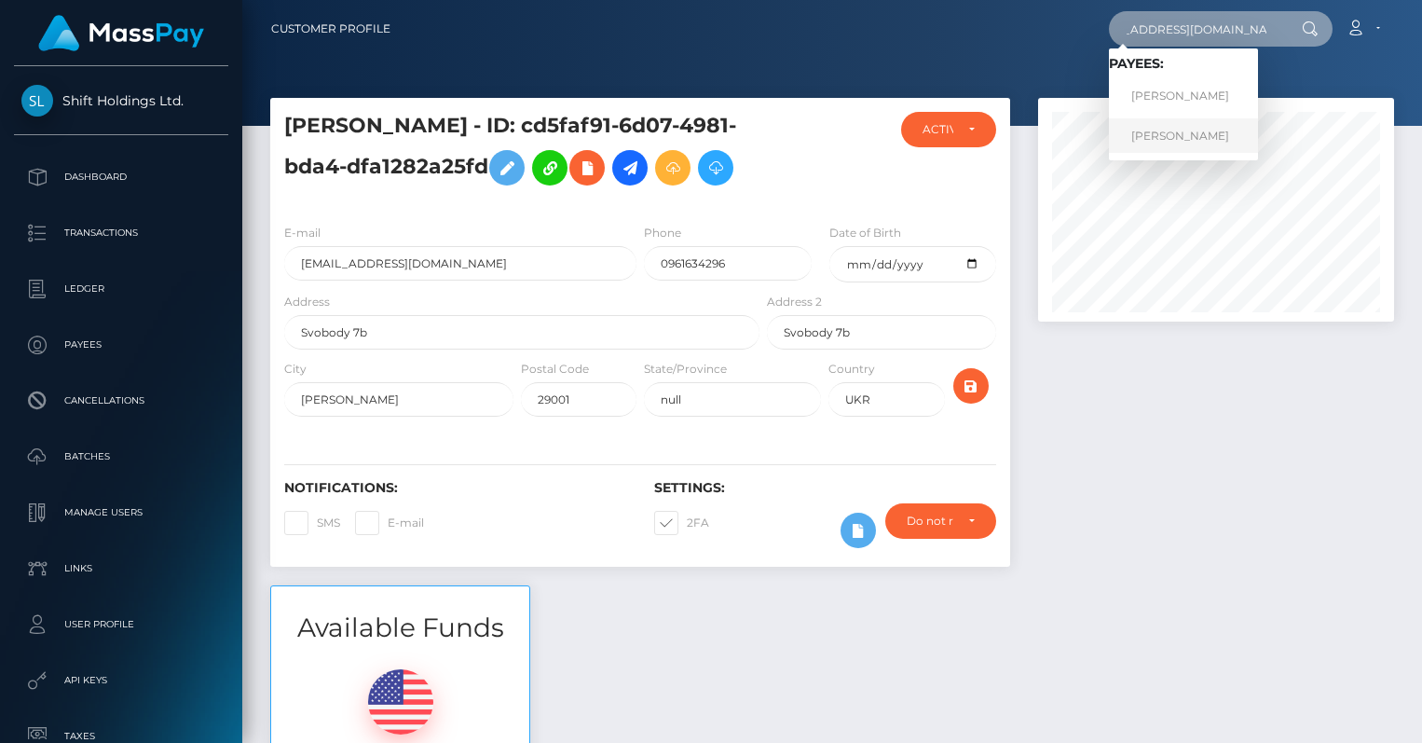
type input "[EMAIL_ADDRESS][DOMAIN_NAME]"
click at [1185, 135] on link "Andrii Zaremba" at bounding box center [1183, 135] width 149 height 34
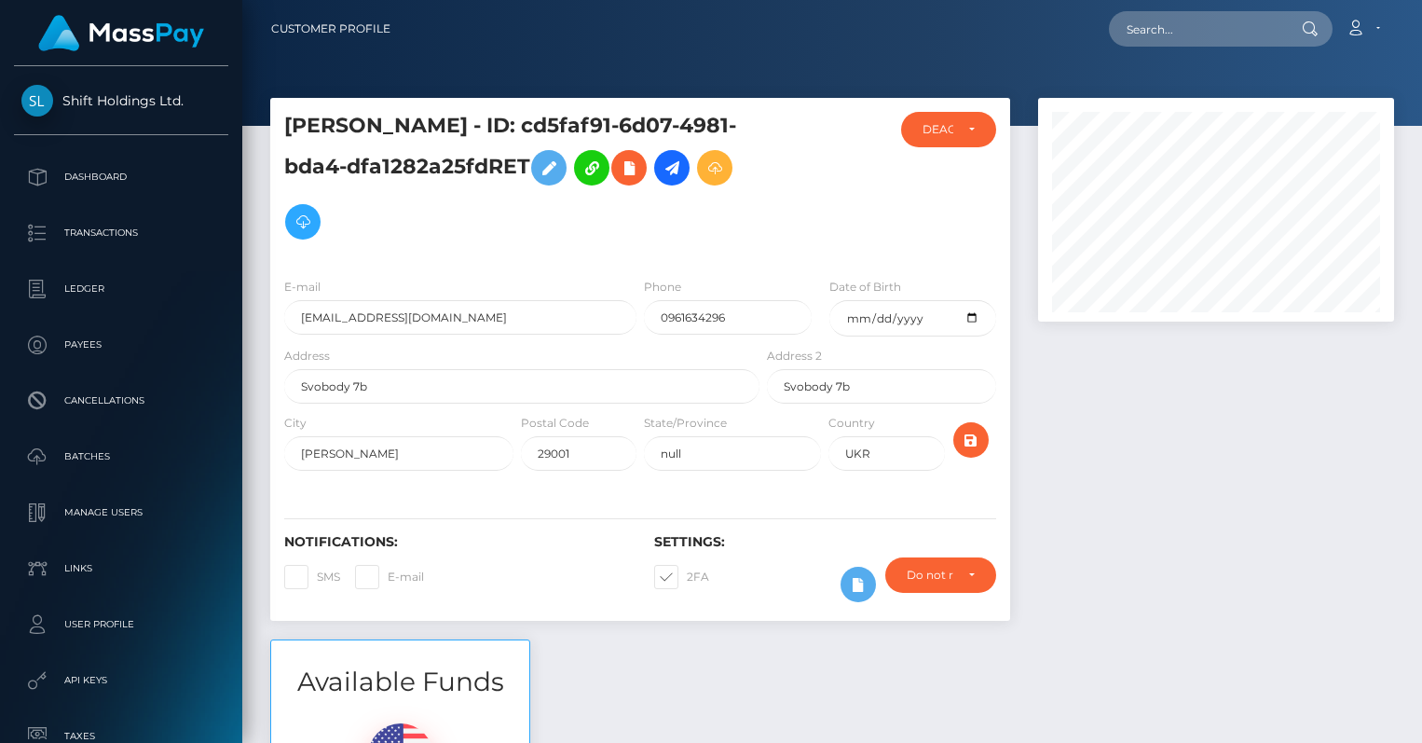
drag, startPoint x: 286, startPoint y: 123, endPoint x: 523, endPoint y: 182, distance: 243.8
click at [523, 182] on h5 "Andrii Zaremba - ID: cd5faf91-6d07-4981-bda4-dfa1282a25fdRET" at bounding box center [516, 180] width 465 height 137
copy h5 "Andrii Zaremba - ID: cd5faf91-6d07-4981-bda4-dfa1282a25fdRET"
